Goal: Navigation & Orientation: Find specific page/section

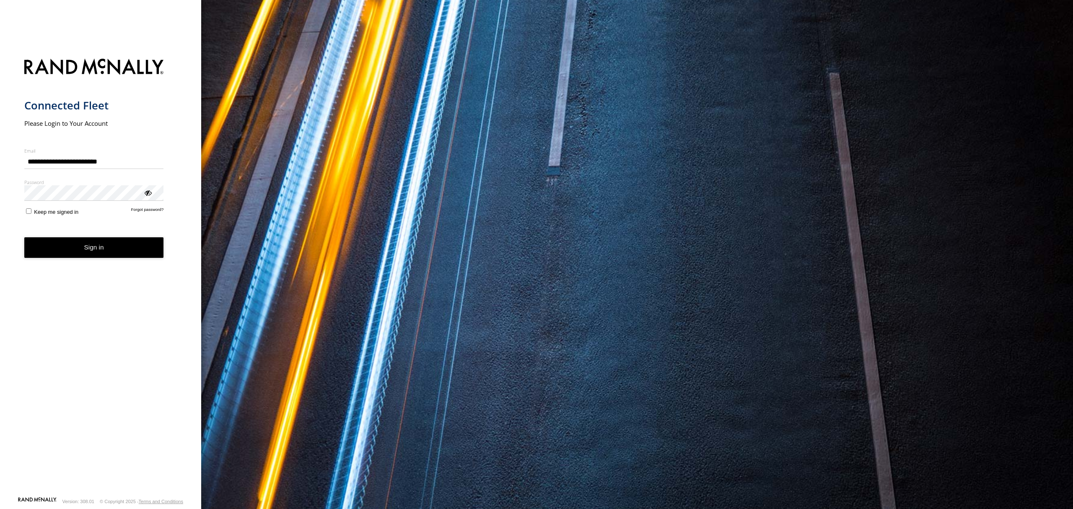
click at [138, 252] on button "Sign in" at bounding box center [94, 247] width 140 height 21
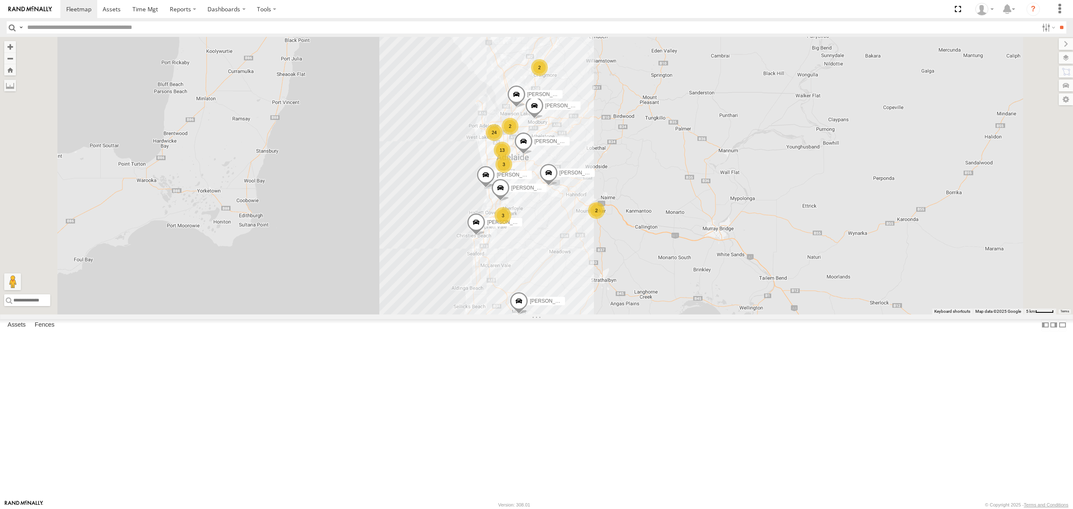
click at [0, 0] on div "All Assets" at bounding box center [0, 0] width 0 height 0
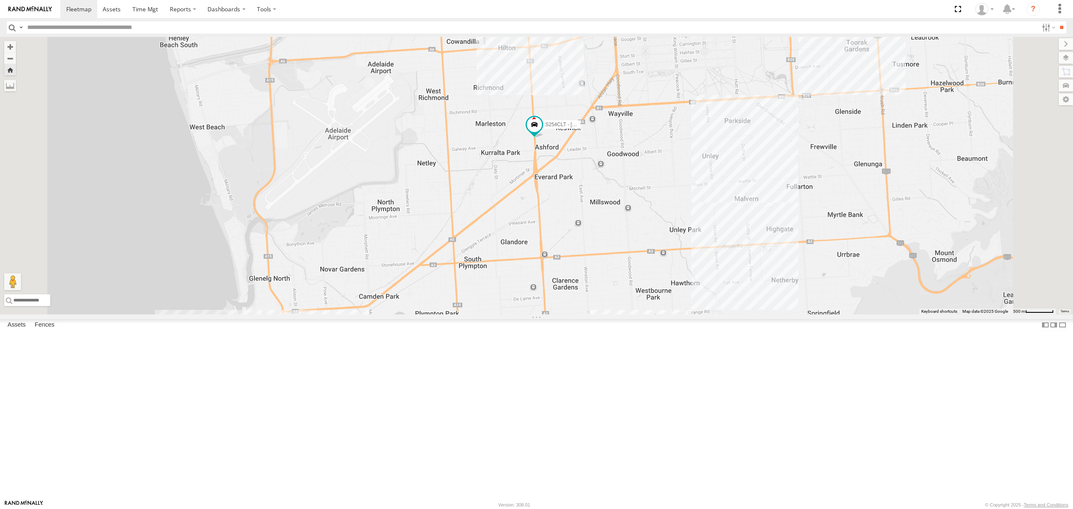
click at [0, 0] on div "All Assets" at bounding box center [0, 0] width 0 height 0
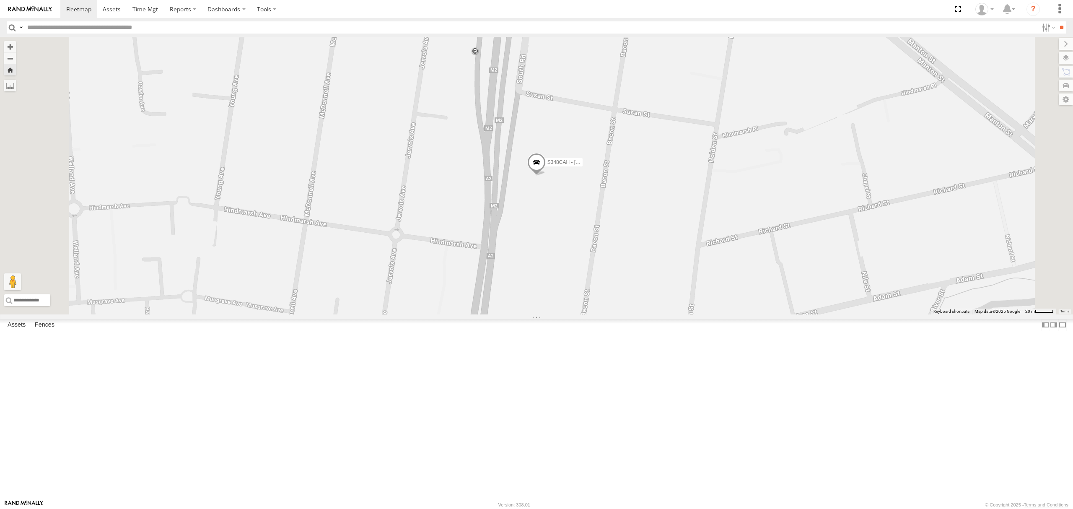
click at [0, 0] on div at bounding box center [0, 0] width 0 height 0
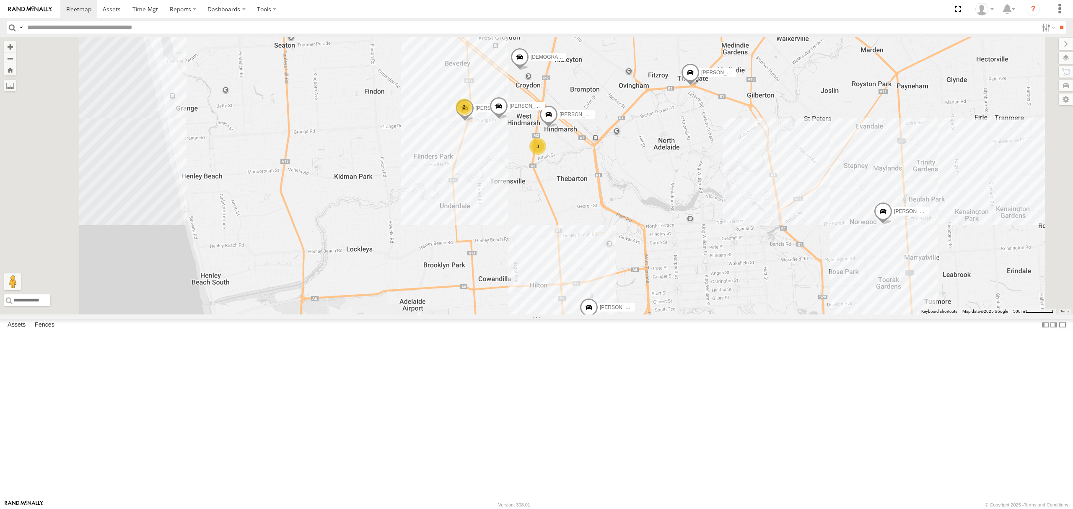
click at [0, 0] on div at bounding box center [0, 0] width 0 height 0
click at [0, 0] on div "All Assets" at bounding box center [0, 0] width 0 height 0
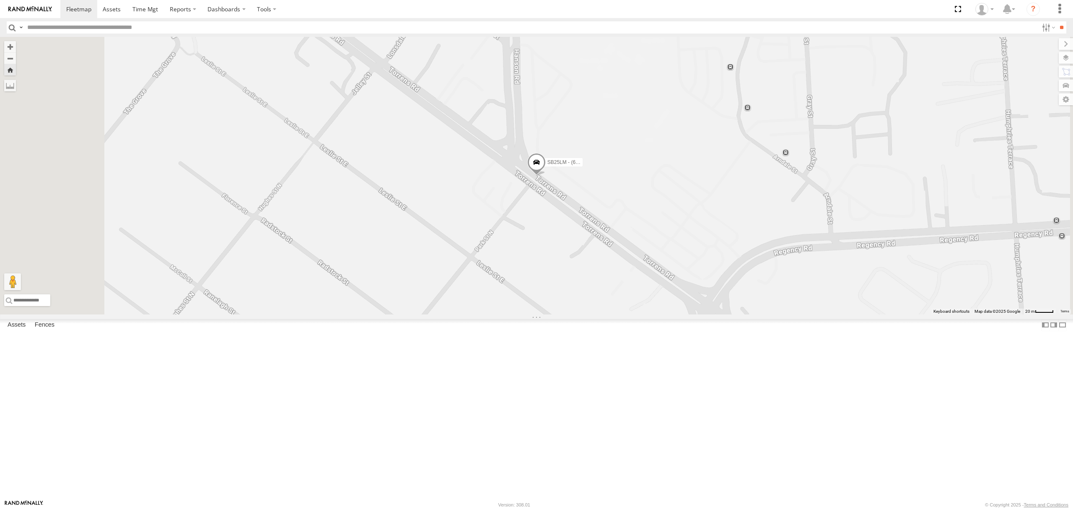
click at [0, 0] on div "All Assets" at bounding box center [0, 0] width 0 height 0
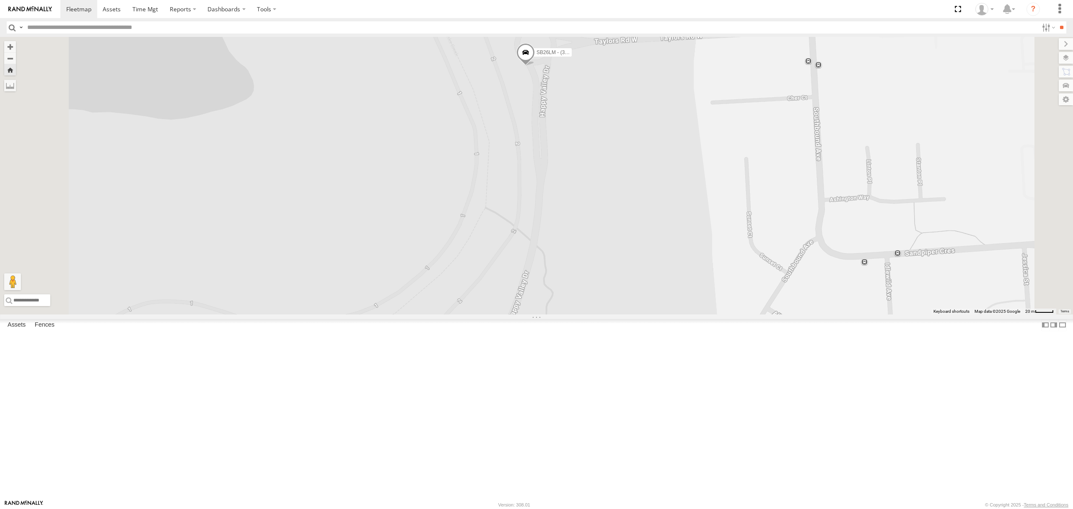
click at [0, 0] on div "S254CLT - [PERSON_NAME]" at bounding box center [0, 0] width 0 height 0
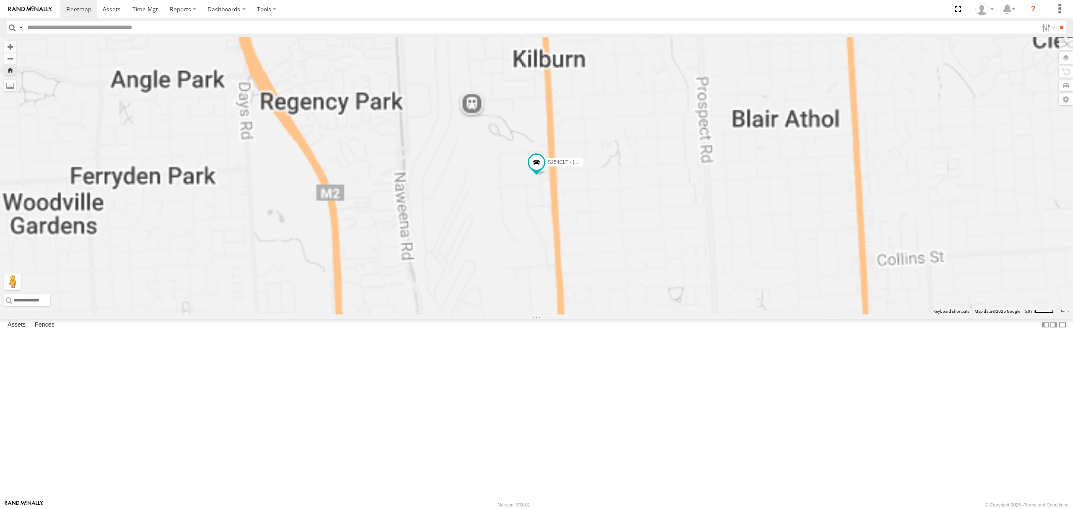
click at [0, 0] on div "SY71FR - (16P TRAILER) PM1" at bounding box center [0, 0] width 0 height 0
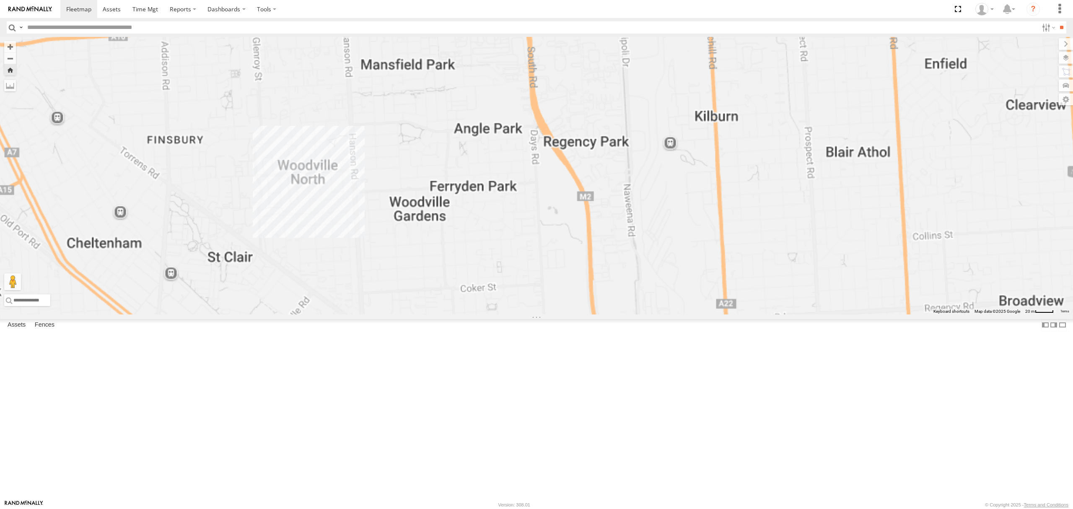
click at [0, 0] on div "S254CLT - [PERSON_NAME]" at bounding box center [0, 0] width 0 height 0
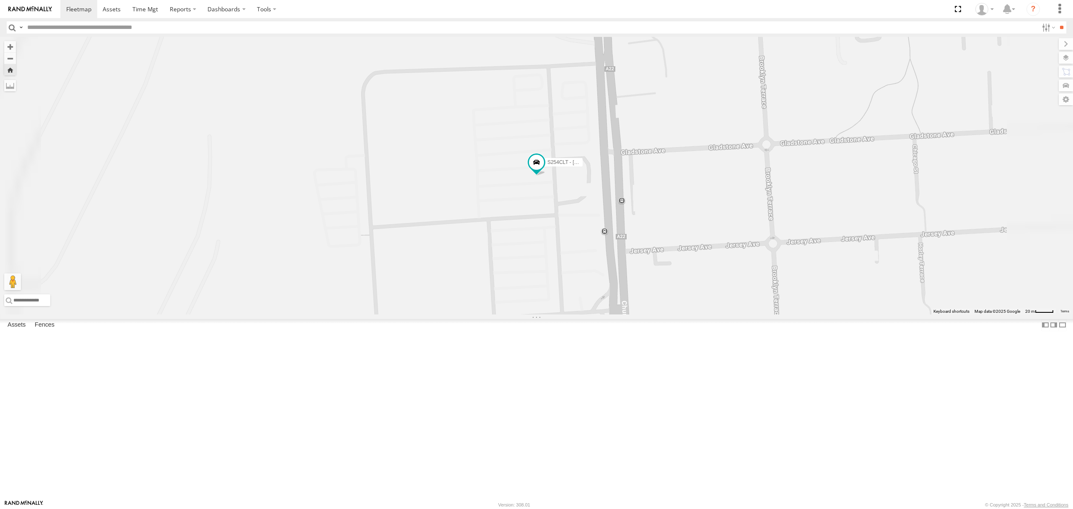
click at [0, 0] on div "All Assets" at bounding box center [0, 0] width 0 height 0
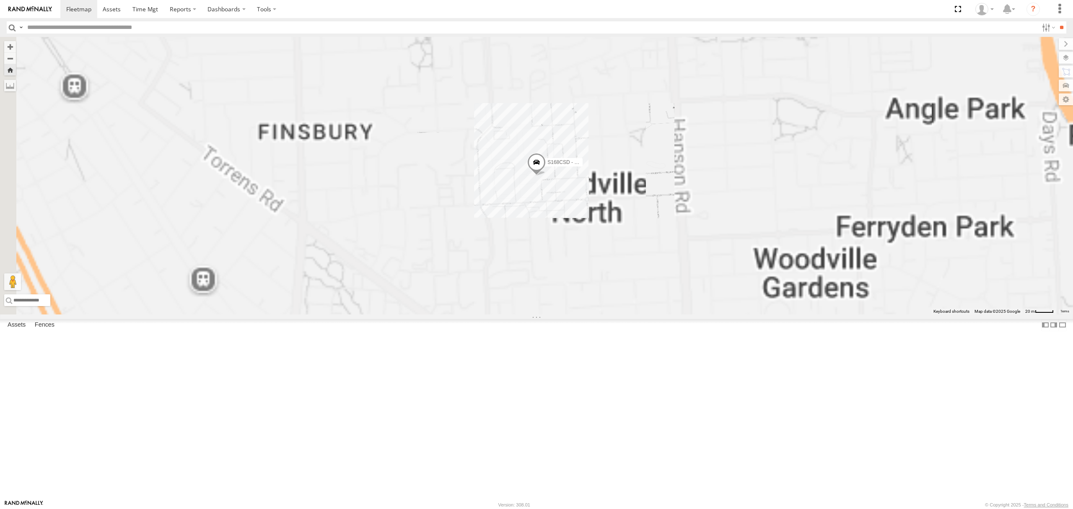
click at [0, 0] on div "All Assets" at bounding box center [0, 0] width 0 height 0
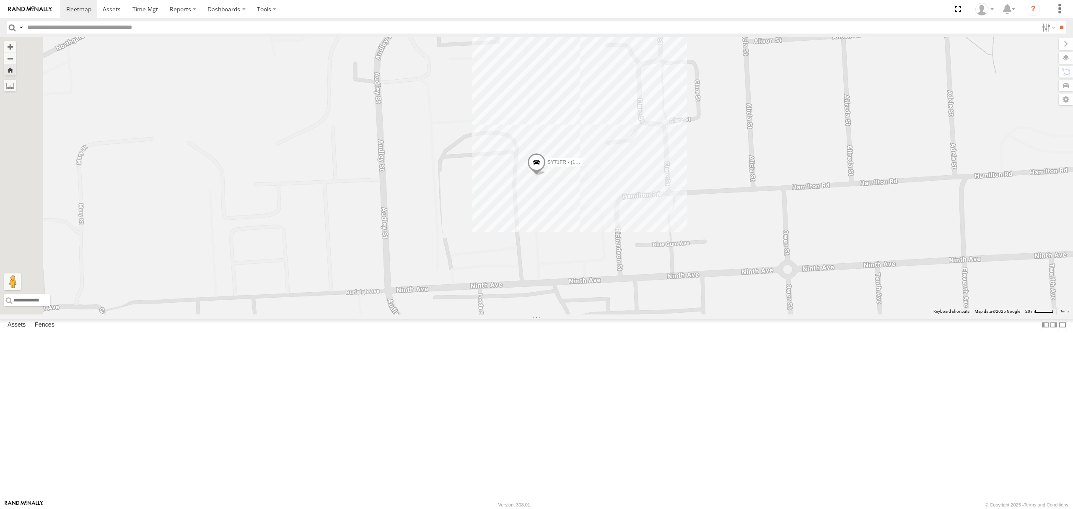
click at [0, 0] on div "S348CAH - [PERSON_NAME] All Assets" at bounding box center [0, 0] width 0 height 0
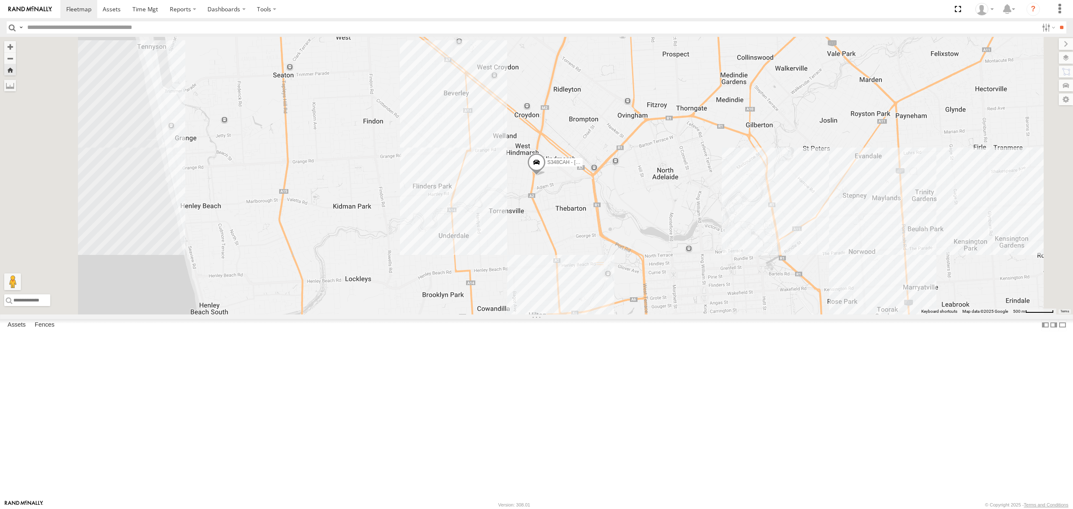
click at [0, 0] on div "All Assets" at bounding box center [0, 0] width 0 height 0
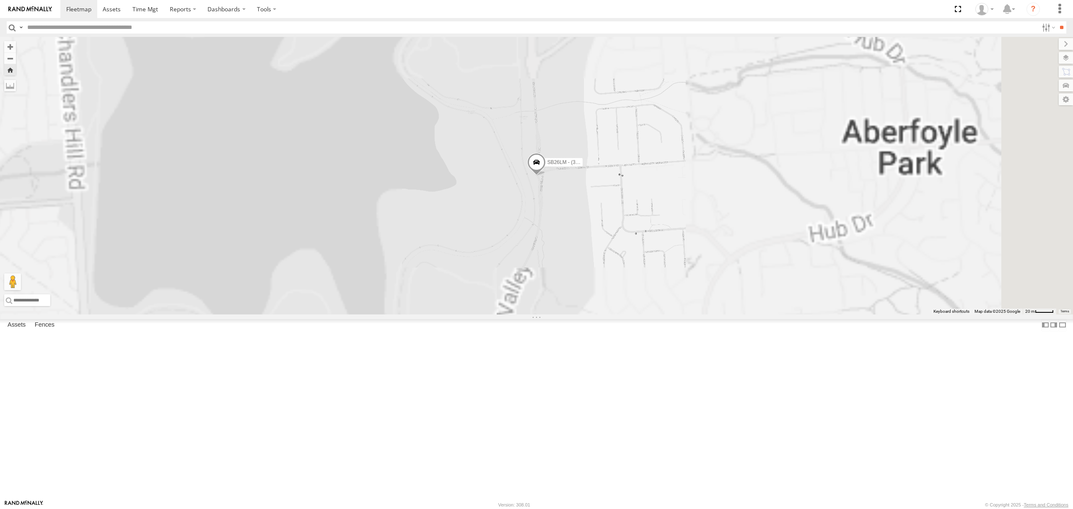
click at [0, 0] on div "SB25LM - (6P HINO) R6 All Assets" at bounding box center [0, 0] width 0 height 0
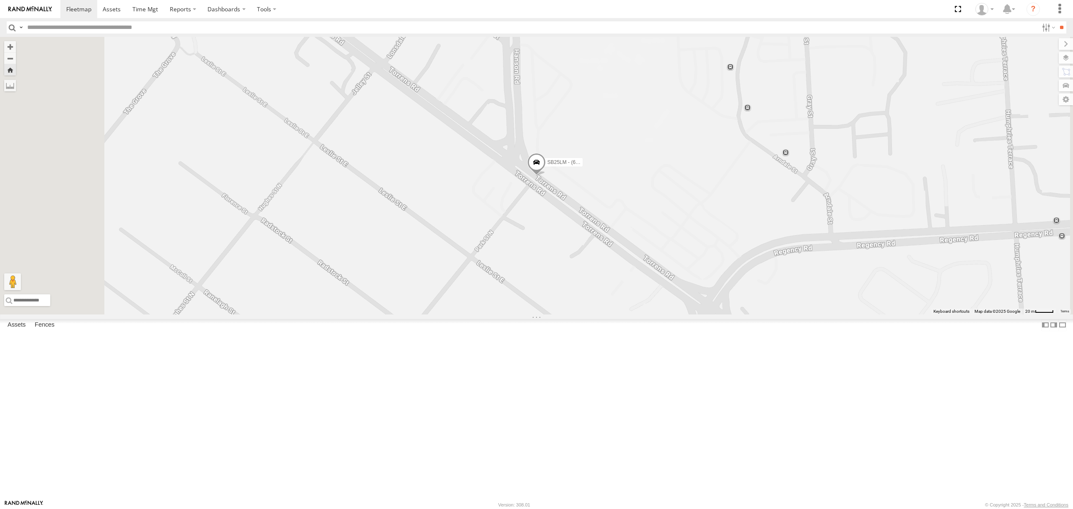
click at [0, 0] on div "8.1" at bounding box center [0, 0] width 0 height 0
click at [0, 0] on div "All Assets" at bounding box center [0, 0] width 0 height 0
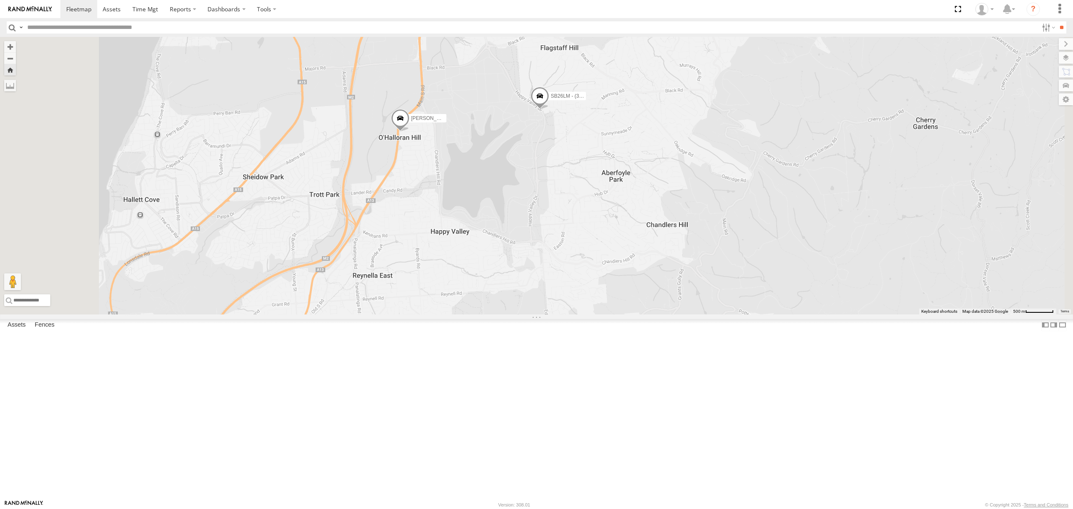
click at [0, 0] on div "SB26LM - (3P HINO) R7 All Assets [GEOGRAPHIC_DATA] -35.06383 138.58495 Video 8.…" at bounding box center [0, 0] width 0 height 0
click at [0, 0] on div "All Assets" at bounding box center [0, 0] width 0 height 0
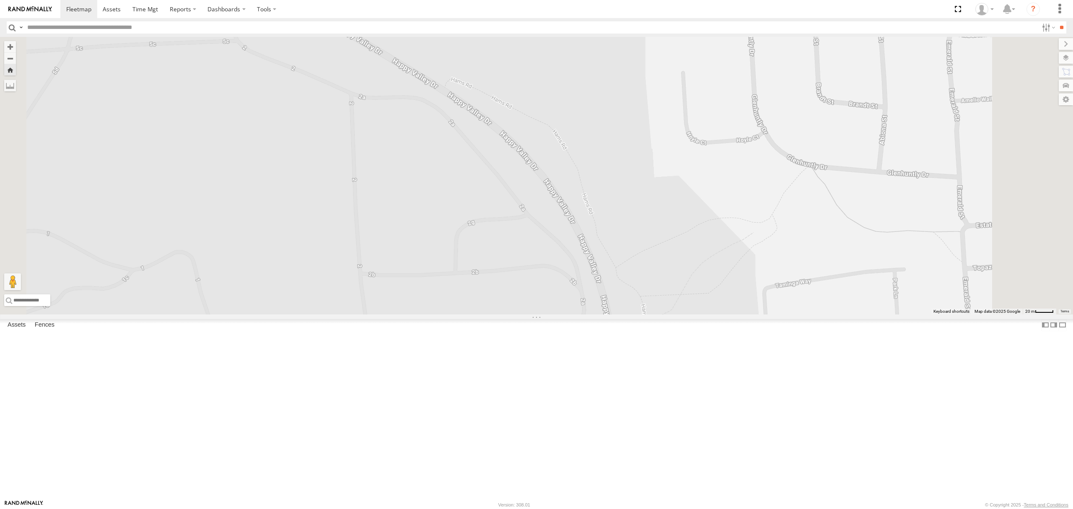
click at [0, 0] on div "S348CAH - [PERSON_NAME]" at bounding box center [0, 0] width 0 height 0
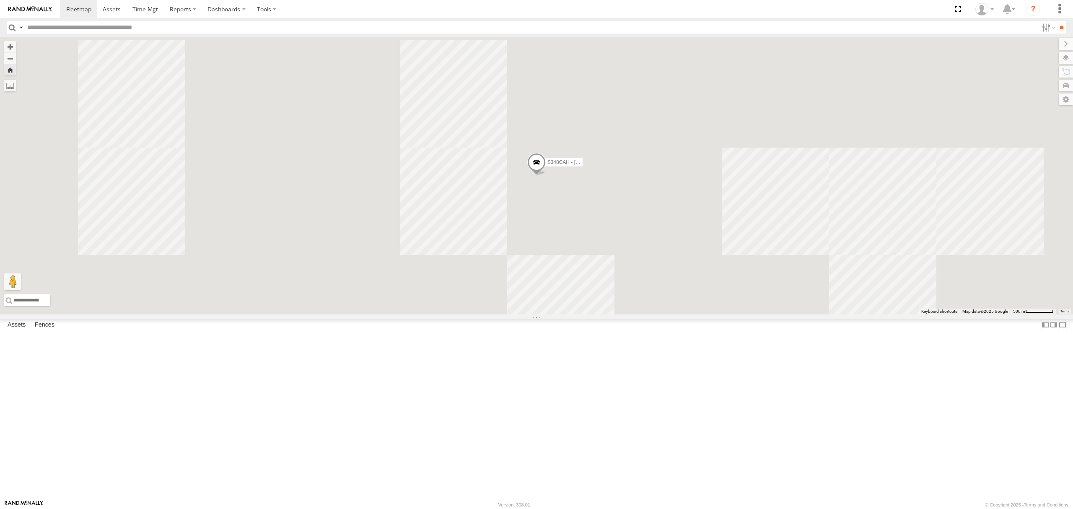
click at [0, 0] on div "SB26LM - (3P HINO) R7 All Assets" at bounding box center [0, 0] width 0 height 0
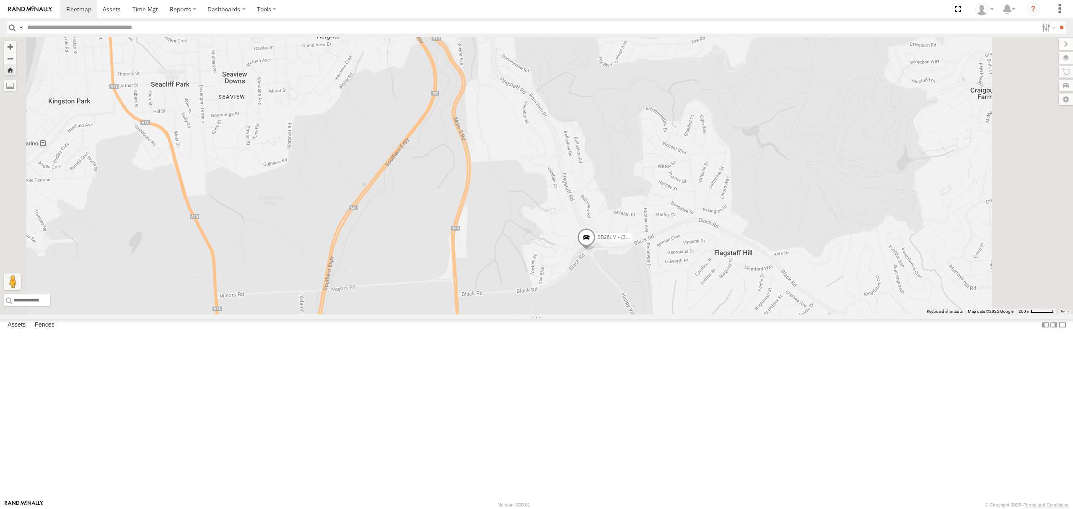
click at [596, 251] on span at bounding box center [586, 239] width 18 height 23
click at [634, 314] on div "SB26LM - (3P HINO) R7 SB26LM - (3P HINO) R7 All Assets Black Rd [GEOGRAPHIC_DAT…" at bounding box center [536, 176] width 1073 height 278
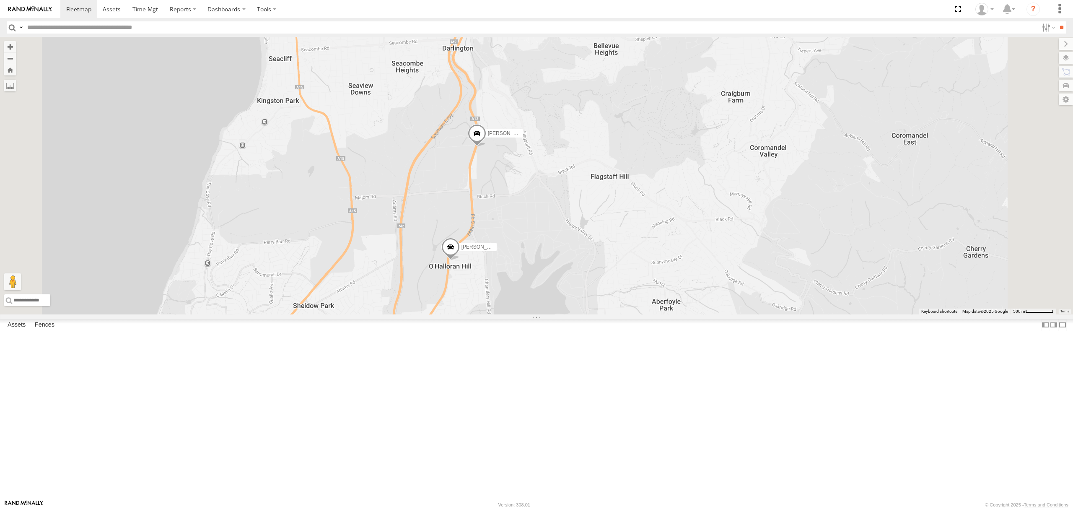
click at [0, 0] on div "SB26LM - (3P HINO) R7 All Assets [GEOGRAPHIC_DATA][PERSON_NAME] -34.95688 138.5…" at bounding box center [0, 0] width 0 height 0
click at [0, 0] on div "S678CGD - Fridge It Sprinter" at bounding box center [0, 0] width 0 height 0
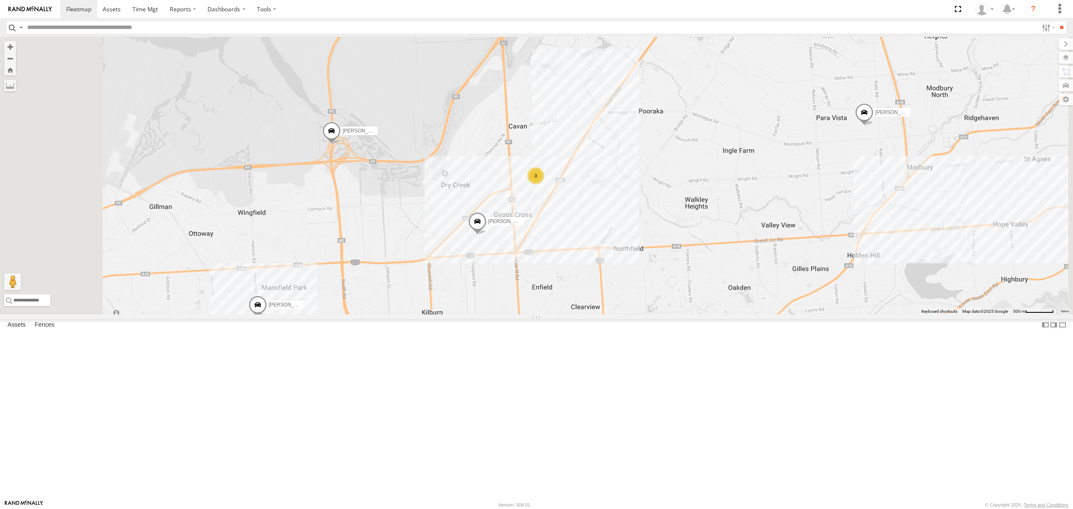
click at [0, 0] on span "Asset" at bounding box center [0, 0] width 0 height 0
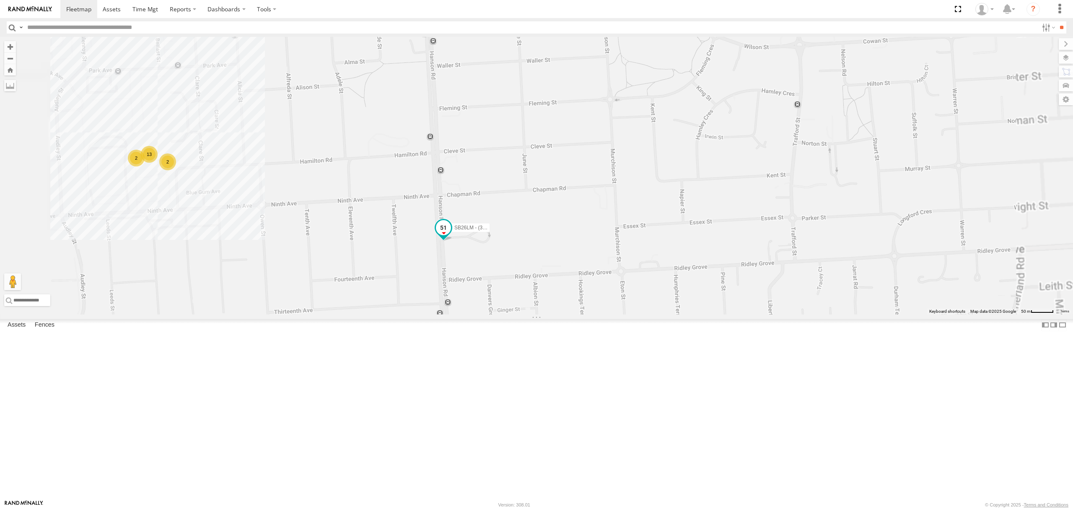
click at [451, 235] on span at bounding box center [443, 227] width 15 height 15
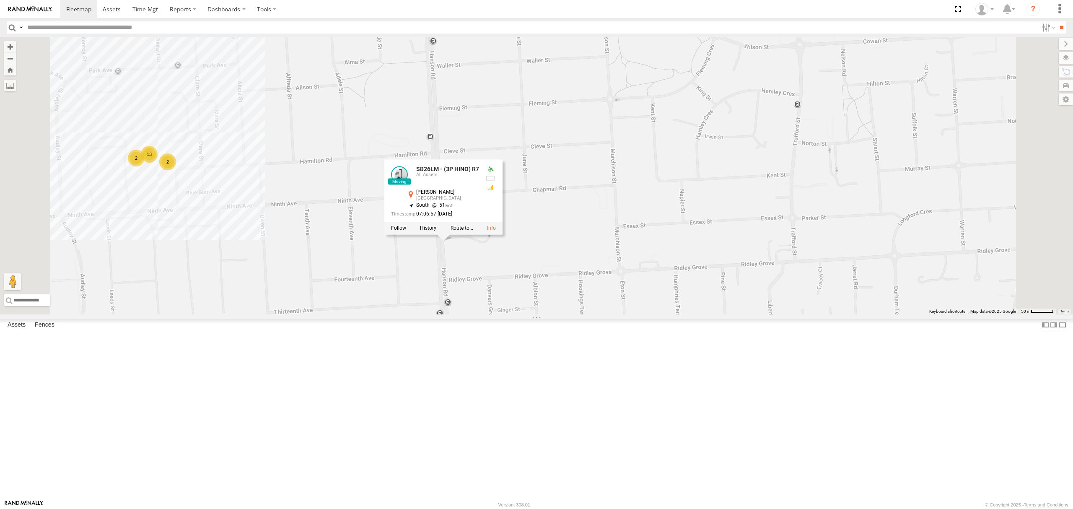
click at [531, 314] on div "SB26LM - (3P HINO) R7 [PERSON_NAME] [PERSON_NAME] [PERSON_NAME] k [PERSON_NAME]…" at bounding box center [536, 176] width 1073 height 278
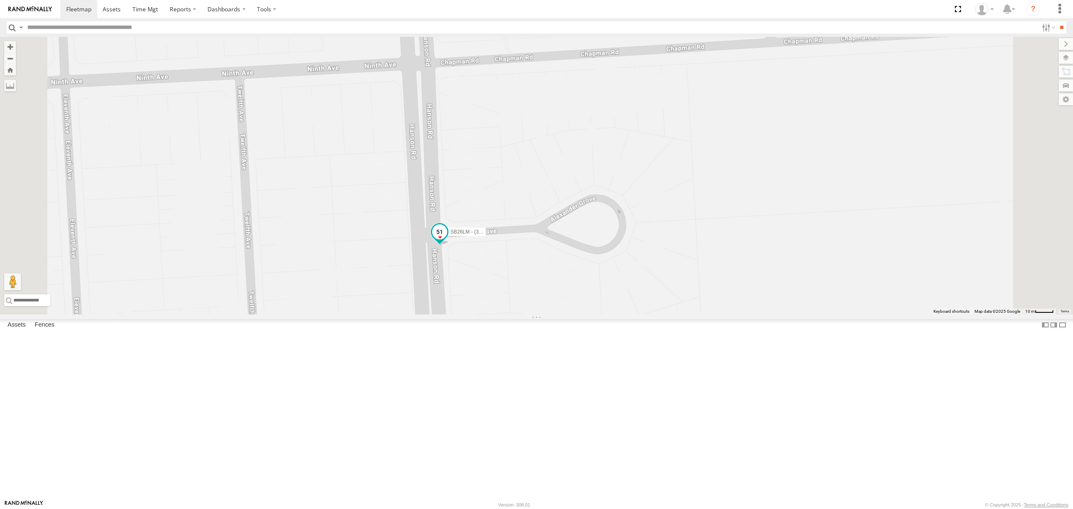
click at [447, 239] on span at bounding box center [439, 231] width 15 height 15
click at [530, 314] on div "SB26LM - (3P HINO) R7 [PERSON_NAME] [PERSON_NAME] [PERSON_NAME] k [PERSON_NAME]…" at bounding box center [536, 176] width 1073 height 278
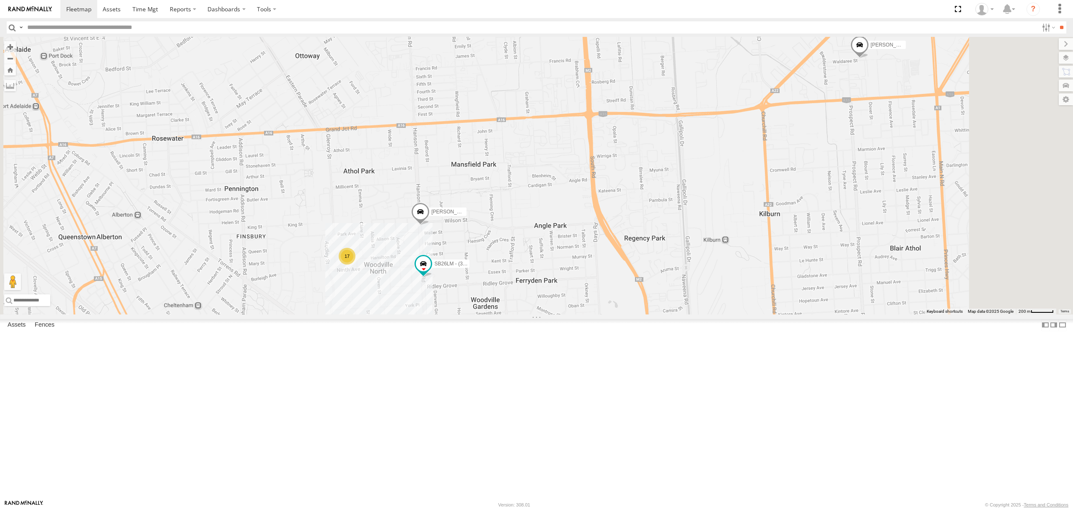
click at [0, 0] on div "All Assets" at bounding box center [0, 0] width 0 height 0
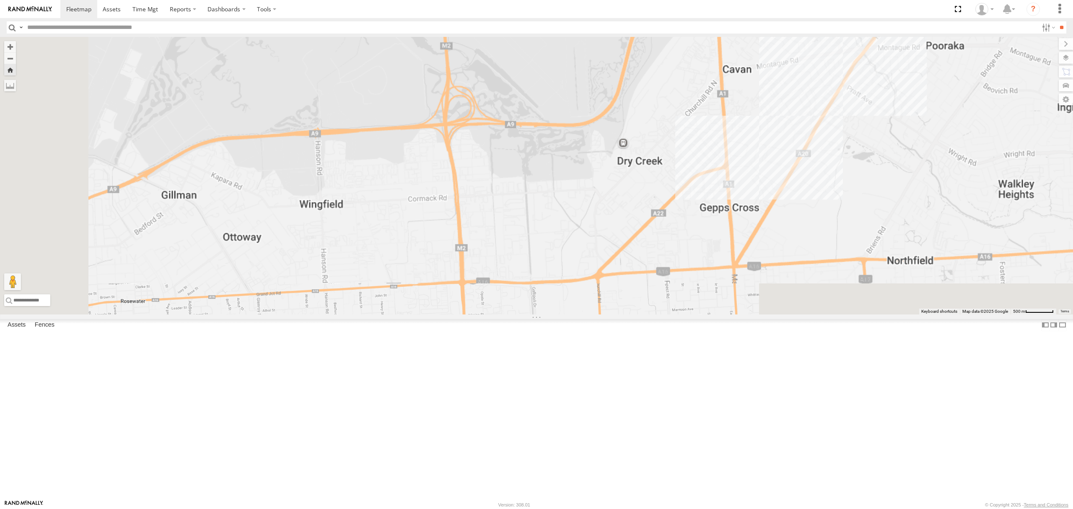
click at [0, 0] on div "[PERSON_NAME] All Assets" at bounding box center [0, 0] width 0 height 0
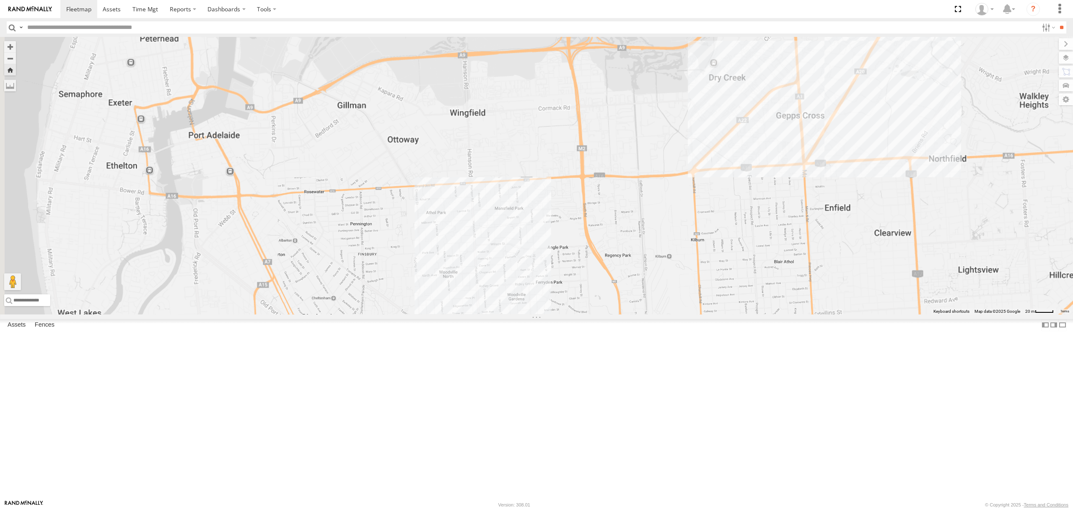
click at [0, 0] on div "[PERSON_NAME]" at bounding box center [0, 0] width 0 height 0
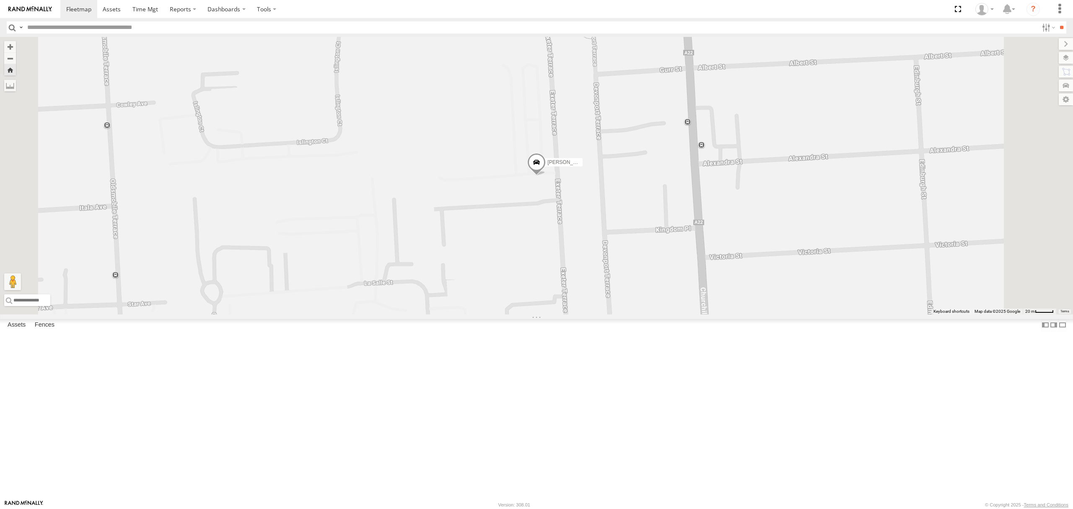
click at [0, 0] on div "0" at bounding box center [0, 0] width 0 height 0
click at [0, 0] on div "[PERSON_NAME]" at bounding box center [0, 0] width 0 height 0
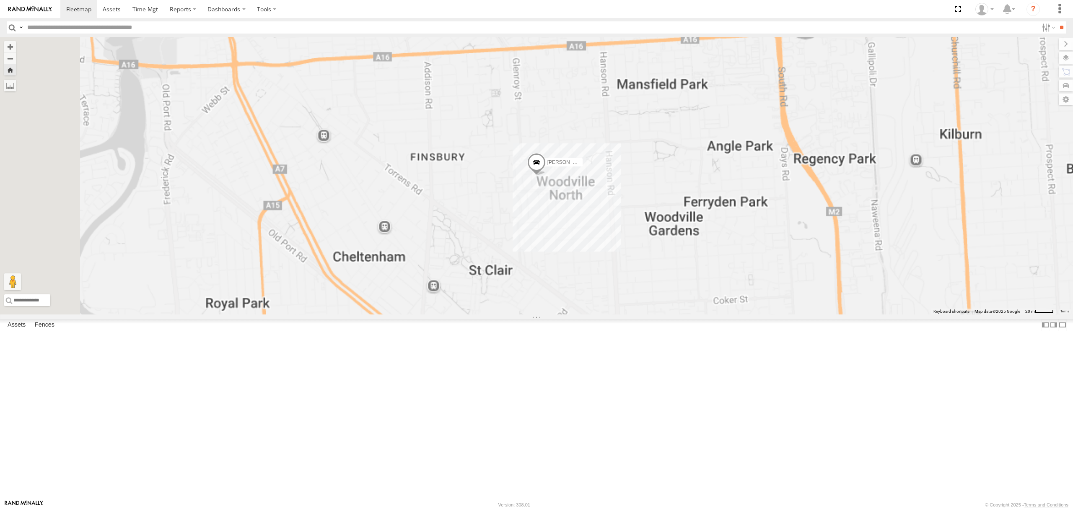
click at [0, 0] on div "[PERSON_NAME] All Assets" at bounding box center [0, 0] width 0 height 0
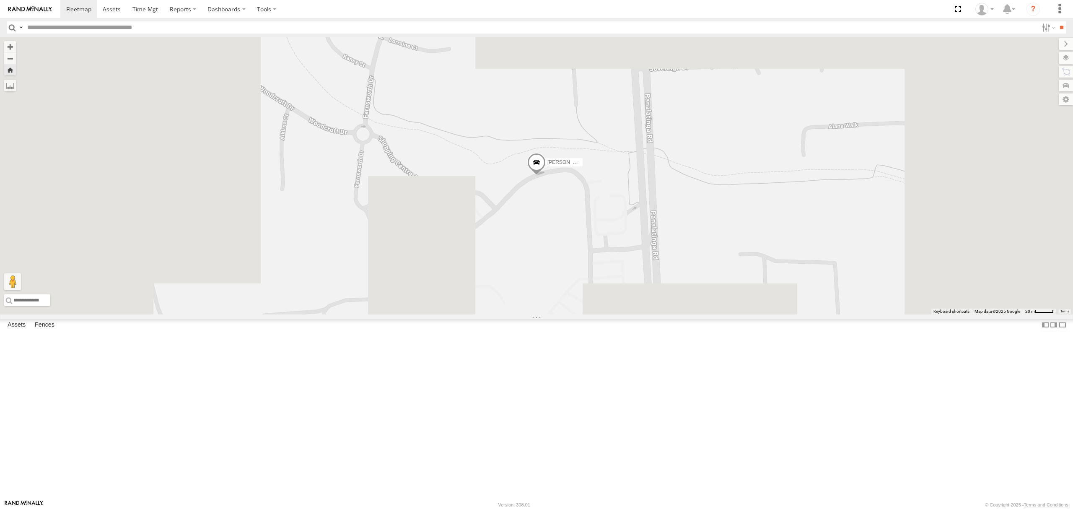
scroll to position [279, 0]
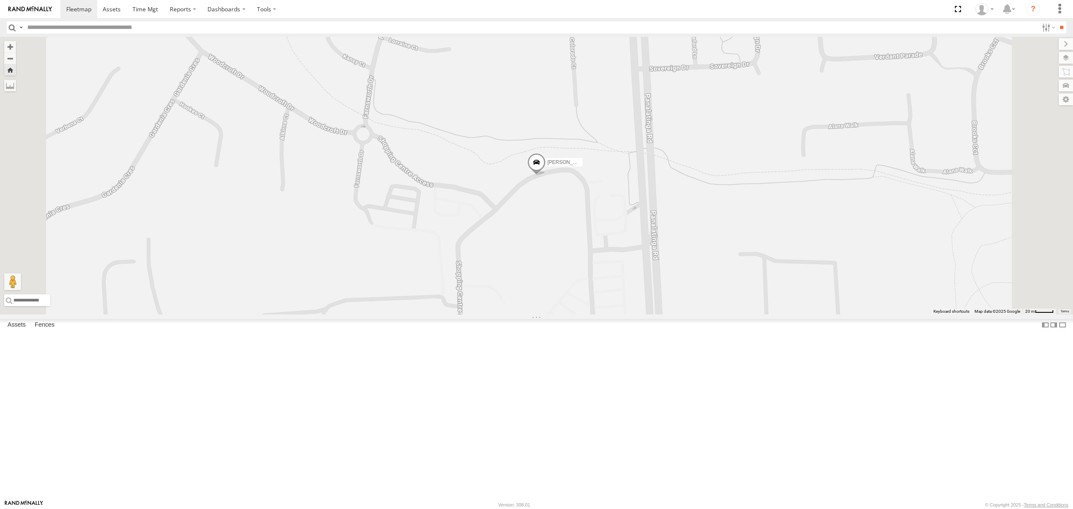
click at [546, 176] on span at bounding box center [536, 164] width 18 height 23
click at [630, 309] on div "[PERSON_NAME] [PERSON_NAME] All Assets Shopping Centre Acc [GEOGRAPHIC_DATA] -3…" at bounding box center [536, 176] width 1073 height 278
click at [546, 176] on span at bounding box center [536, 164] width 18 height 23
click at [631, 291] on div "[PERSON_NAME] [PERSON_NAME] All Assets Shopping Centre Acc [GEOGRAPHIC_DATA] -3…" at bounding box center [536, 176] width 1073 height 278
click at [0, 0] on div "All Assets" at bounding box center [0, 0] width 0 height 0
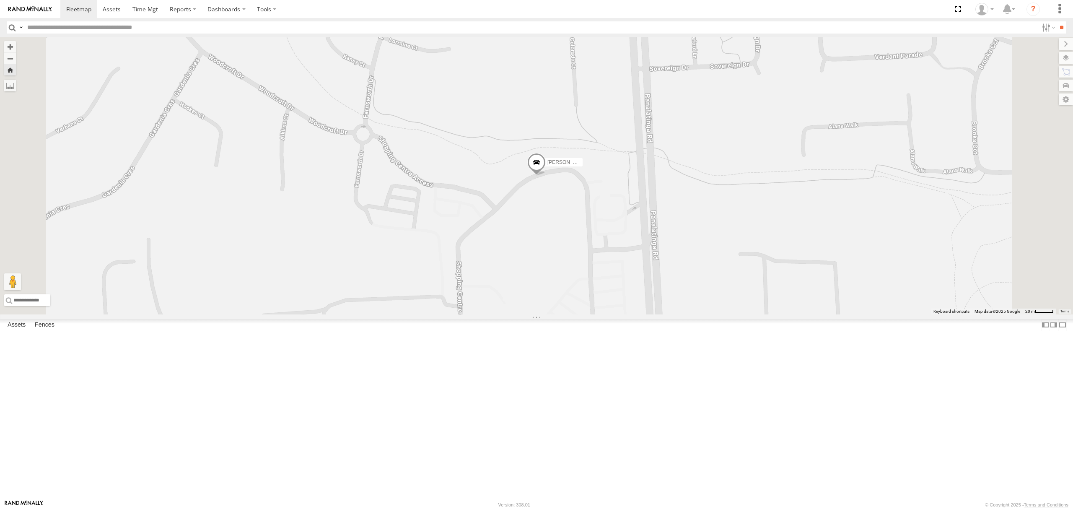
scroll to position [950, 0]
drag, startPoint x: 211, startPoint y: 239, endPoint x: 211, endPoint y: 374, distance: 135.4
click at [0, 0] on div "A [DEMOGRAPHIC_DATA] All Assets Fridge It Loading Fridge it Logistics -34.86169…" at bounding box center [0, 0] width 0 height 0
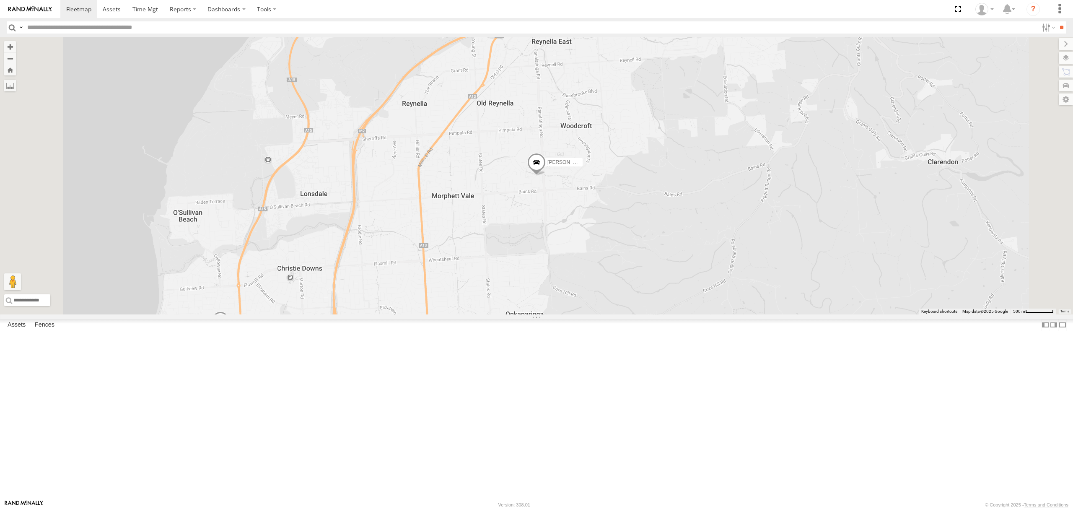
scroll to position [223, 0]
